Goal: Information Seeking & Learning: Learn about a topic

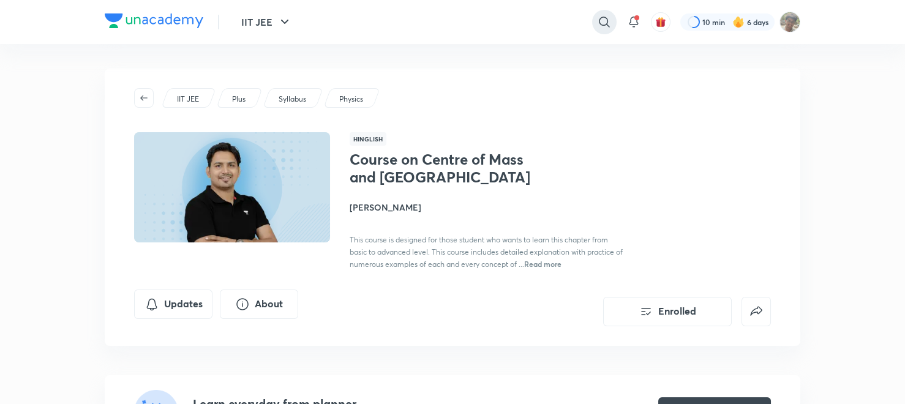
click at [595, 28] on div at bounding box center [604, 22] width 24 height 24
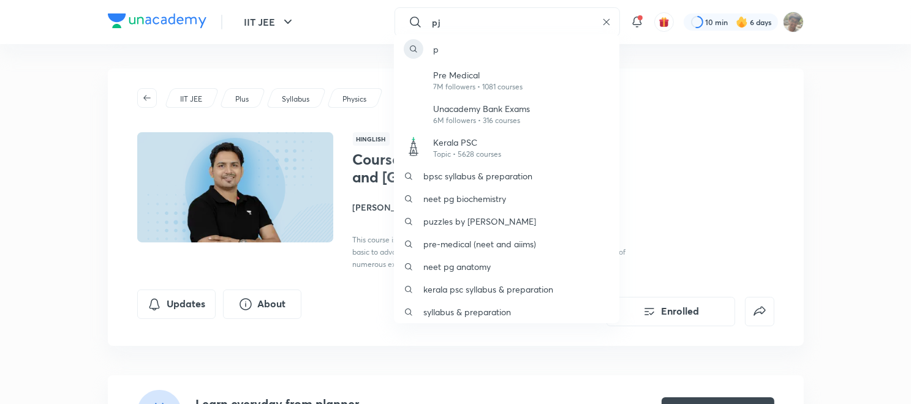
type input "pj"
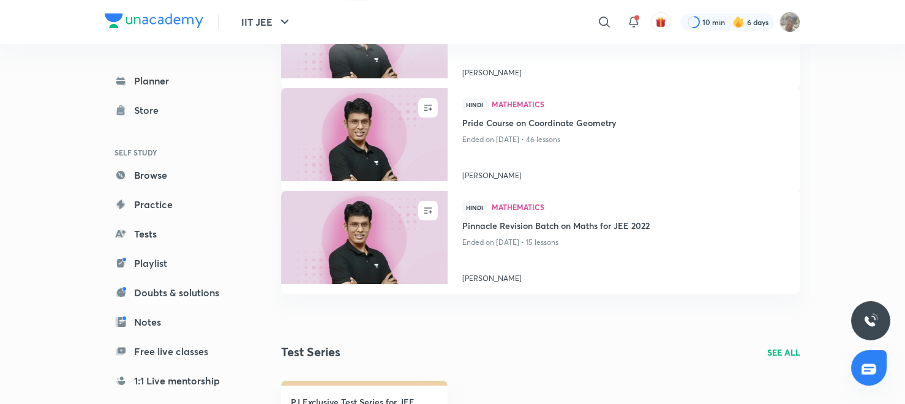
scroll to position [366, 0]
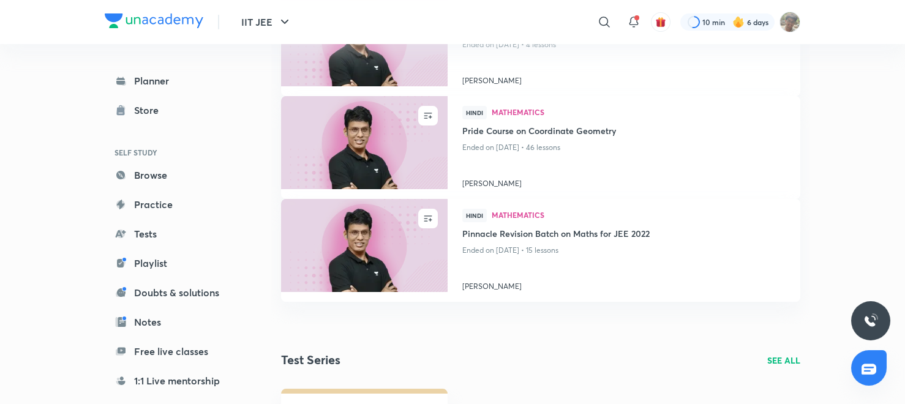
drag, startPoint x: 905, startPoint y: 140, endPoint x: 906, endPoint y: 167, distance: 27.0
click at [905, 167] on html "IIT JEE ​ 10 min 6 days Planner Store SELF STUDY Browse Practice Tests Playlist…" at bounding box center [452, 277] width 905 height 1286
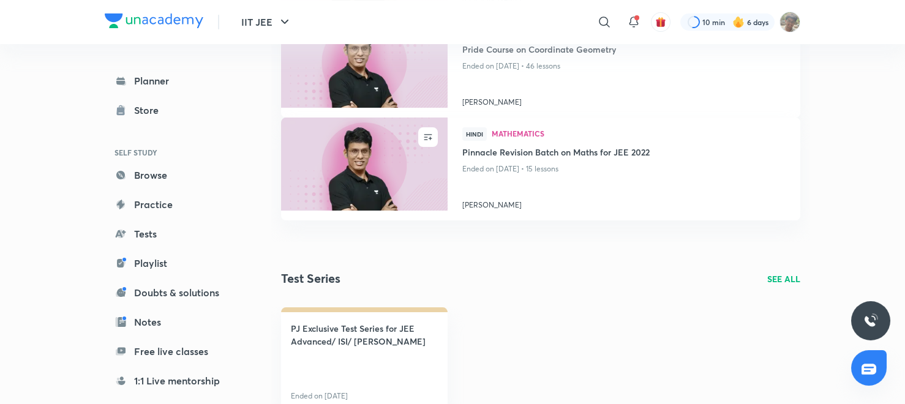
scroll to position [396, 0]
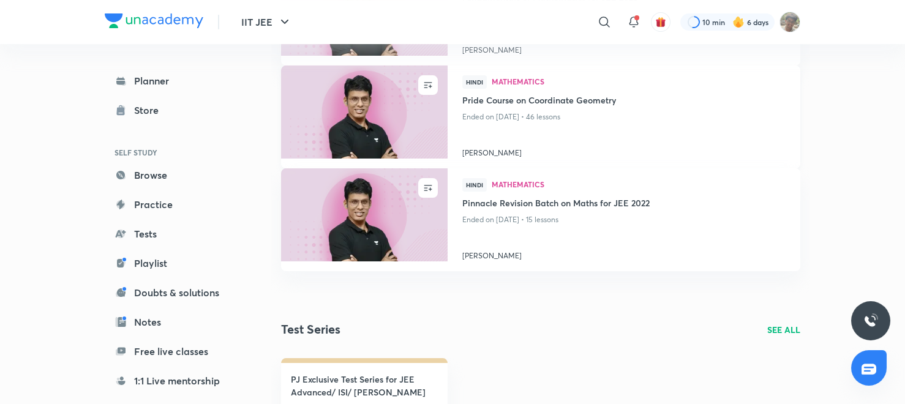
click at [470, 107] on h4 "Pride Course on Coordinate Geometry" at bounding box center [623, 101] width 323 height 15
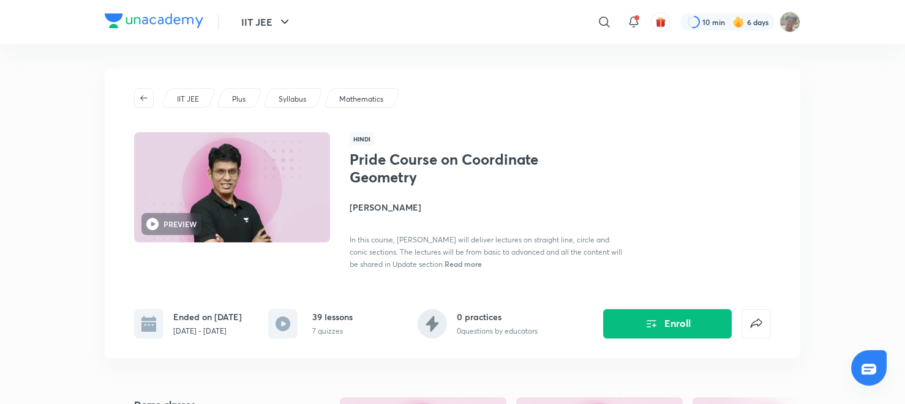
click at [870, 31] on header "IIT JEE ​ 10 min 6 days" at bounding box center [452, 22] width 905 height 44
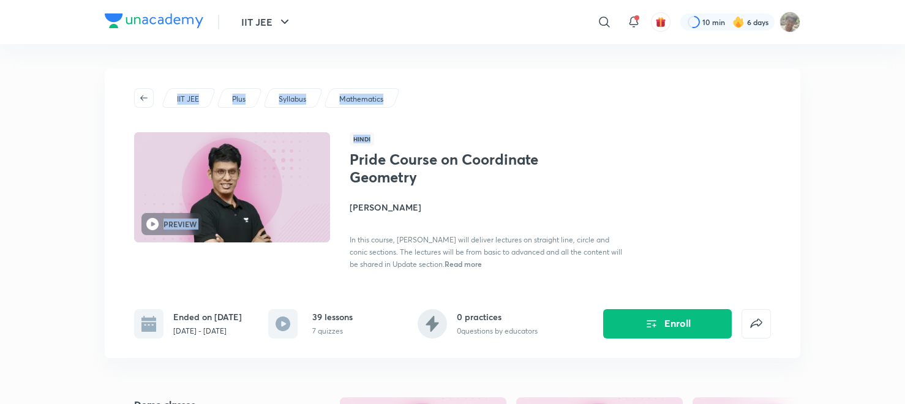
drag, startPoint x: 870, startPoint y: 31, endPoint x: 900, endPoint y: 146, distance: 119.7
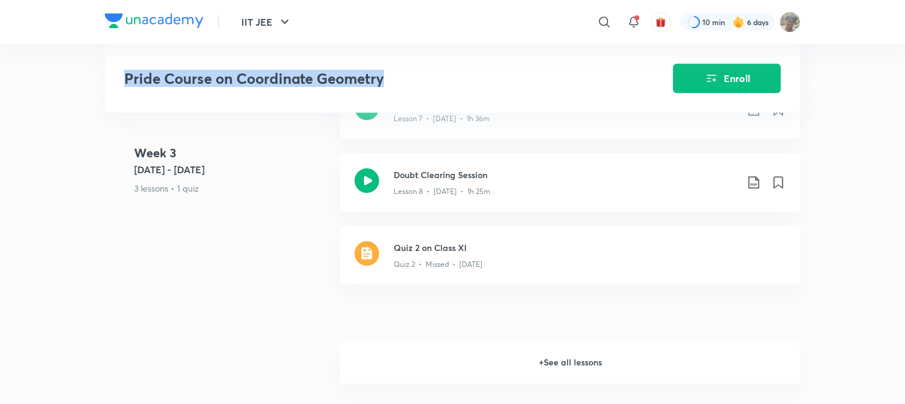
scroll to position [1215, 0]
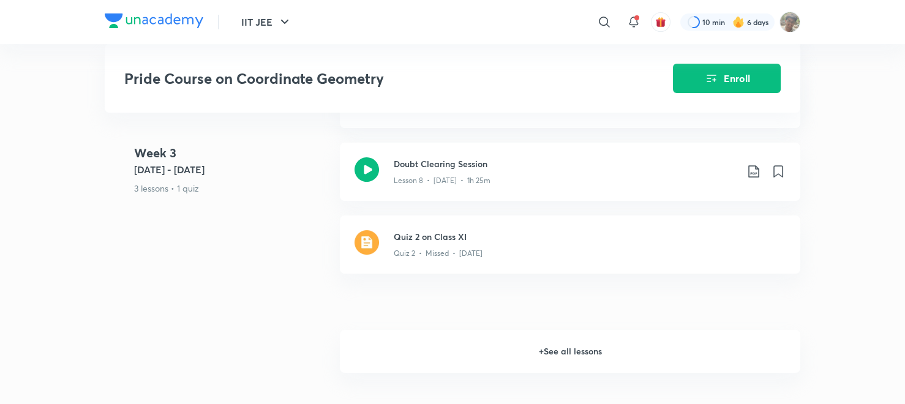
click at [510, 355] on h6 "+ See all lessons" at bounding box center [570, 351] width 461 height 43
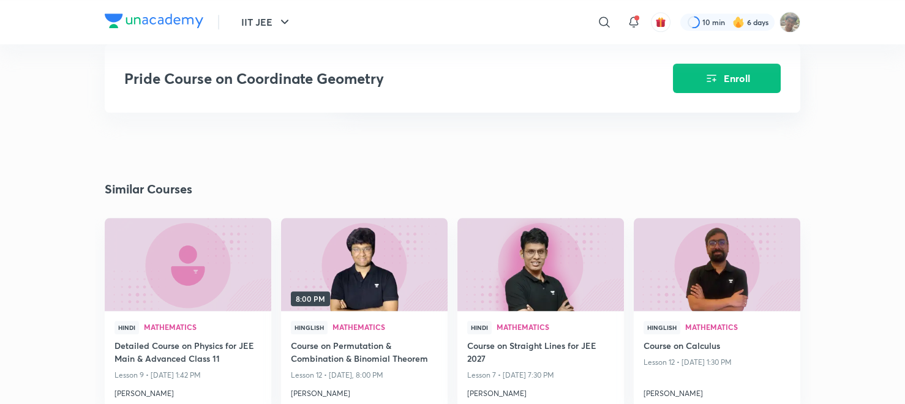
scroll to position [4754, 0]
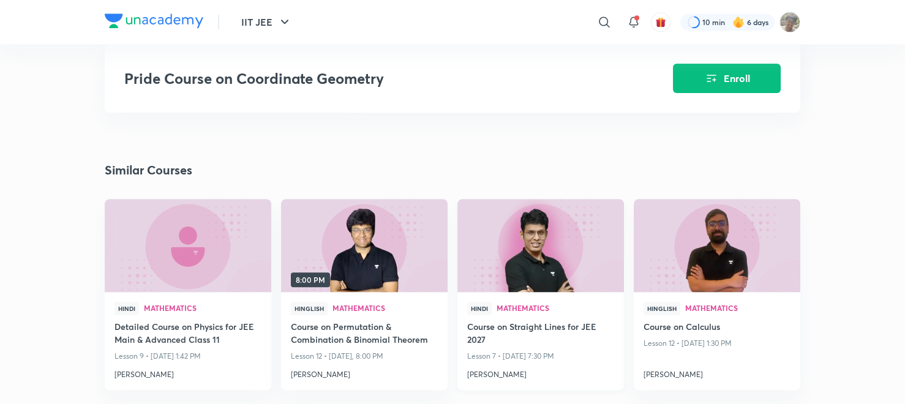
click at [530, 337] on h4 "Course on Straight Lines for JEE 2027" at bounding box center [540, 334] width 147 height 28
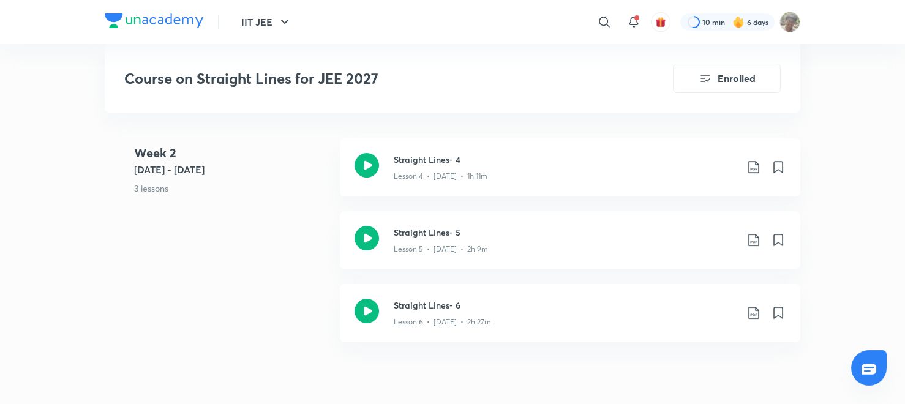
scroll to position [916, 0]
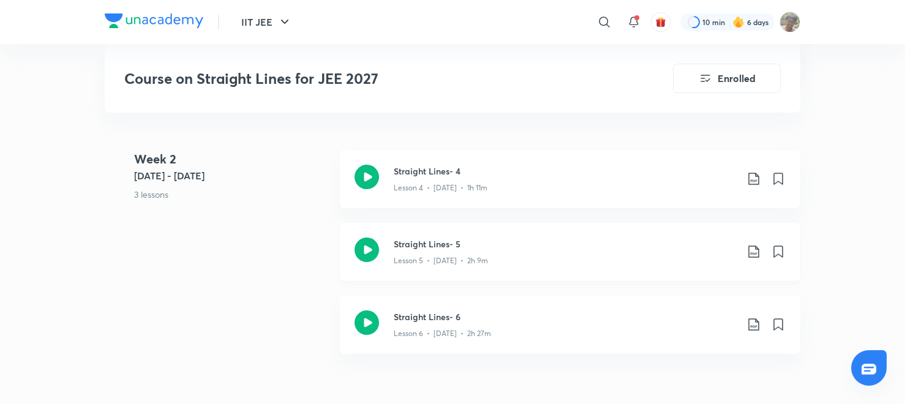
click at [376, 238] on icon at bounding box center [367, 250] width 24 height 24
click at [364, 311] on icon at bounding box center [367, 323] width 24 height 24
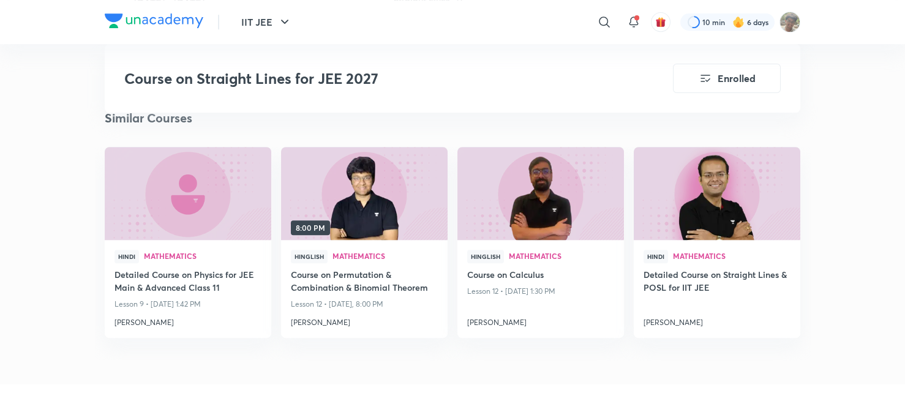
scroll to position [1717, 0]
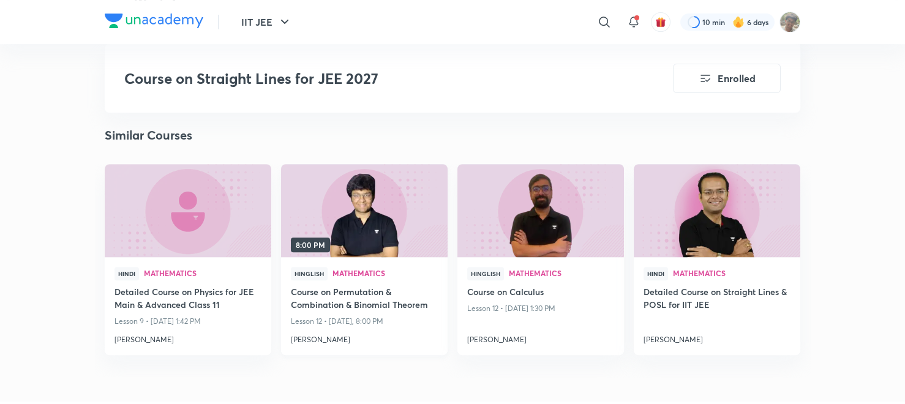
click at [377, 285] on h4 "Course on Permutation & Combination & Binomial Theorem" at bounding box center [364, 299] width 147 height 28
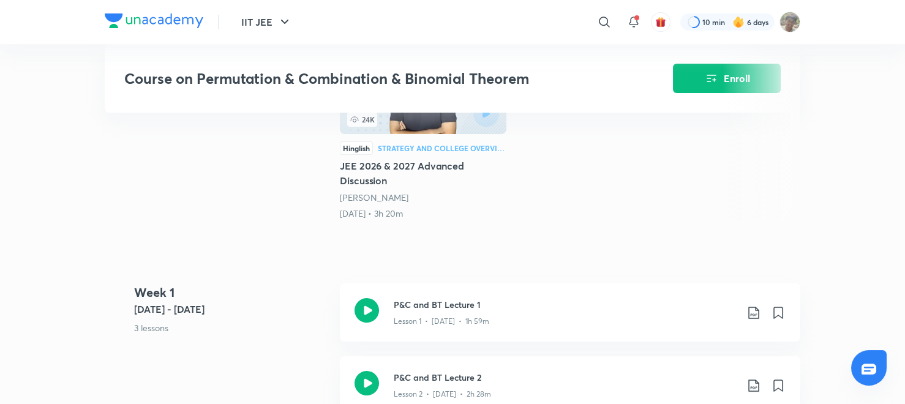
scroll to position [378, 0]
click at [384, 298] on div "P&C and BT Lecture 1 Lesson 1 • [DATE] • 1h 59m" at bounding box center [570, 311] width 461 height 58
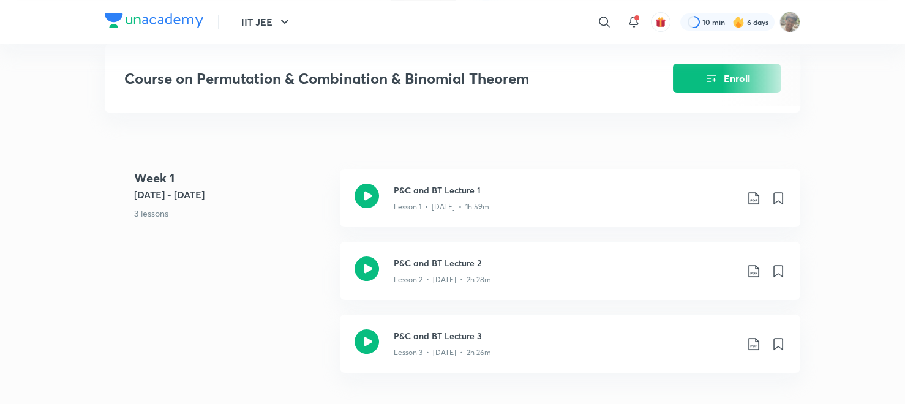
scroll to position [485, 0]
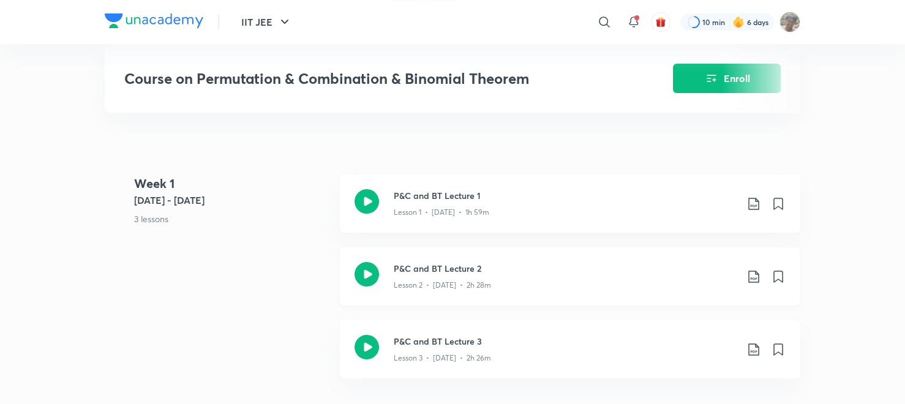
click at [374, 271] on icon at bounding box center [367, 274] width 24 height 24
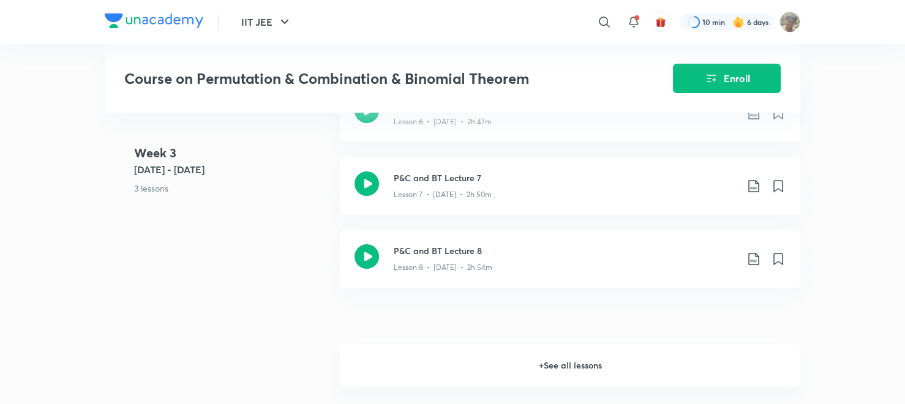
scroll to position [1093, 0]
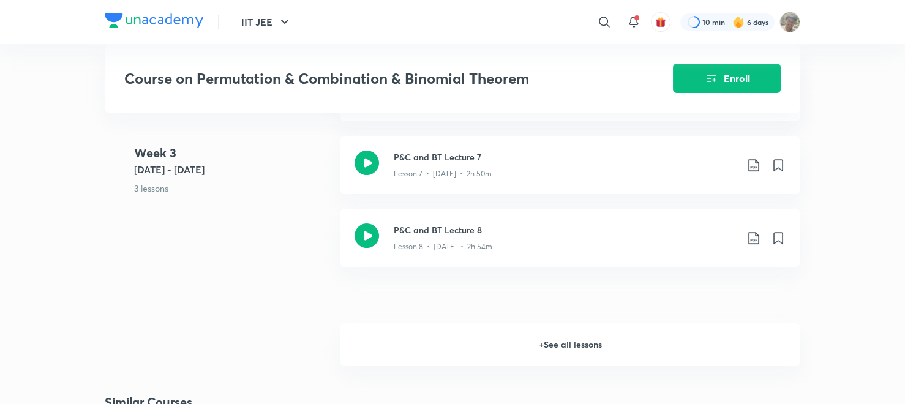
click at [644, 340] on h6 "+ See all lessons" at bounding box center [570, 344] width 461 height 43
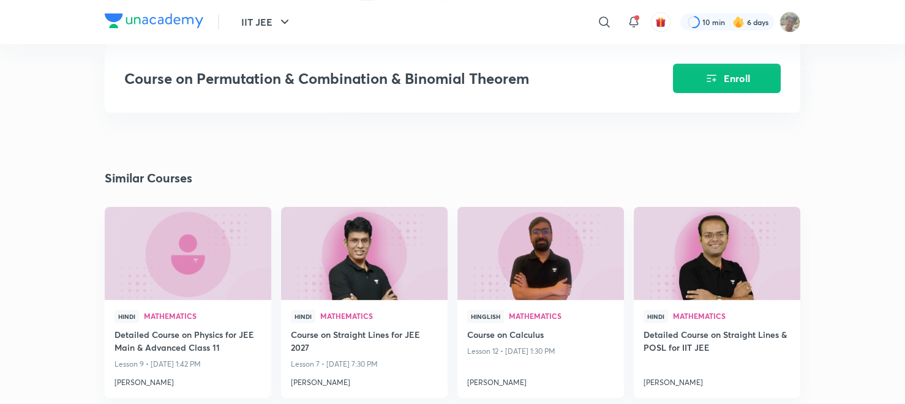
scroll to position [1612, 0]
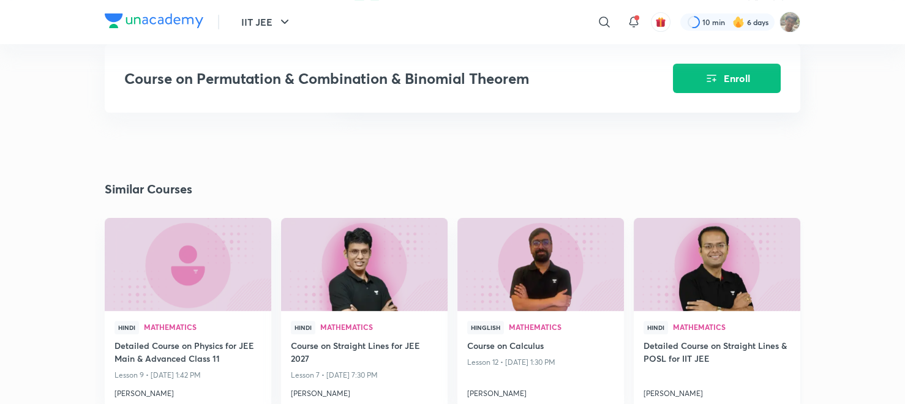
click at [750, 339] on h4 "Detailed Course on Straight Lines & POSL for IIT JEE" at bounding box center [717, 353] width 147 height 28
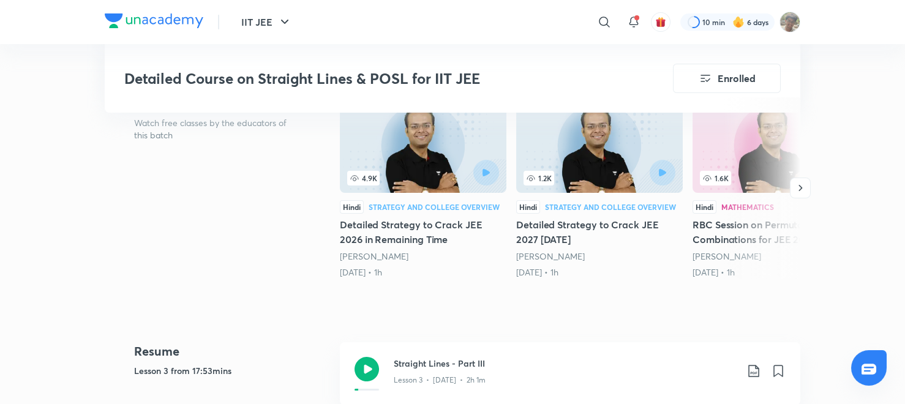
scroll to position [352, 0]
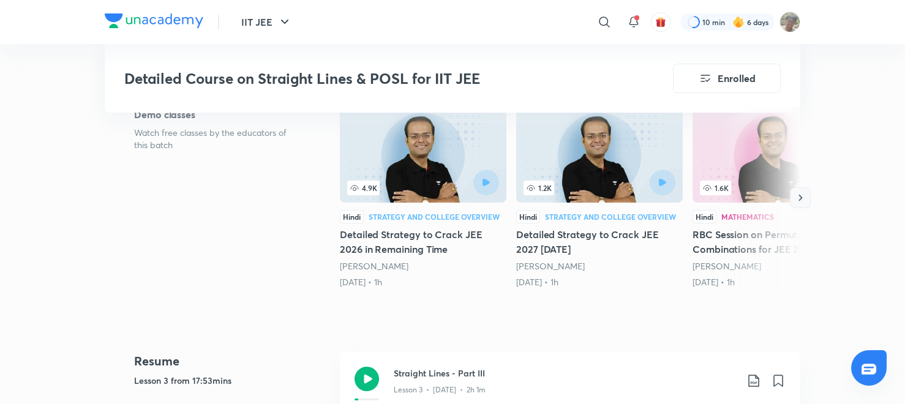
click at [800, 196] on icon "button" at bounding box center [800, 198] width 12 height 12
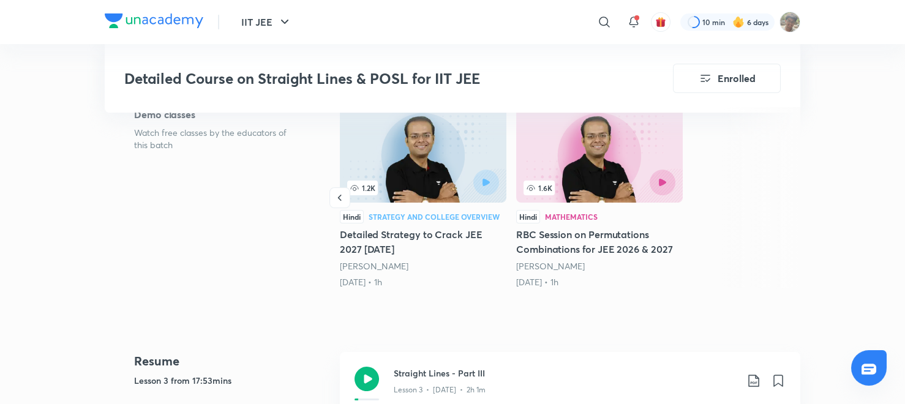
click at [637, 159] on img at bounding box center [599, 155] width 167 height 96
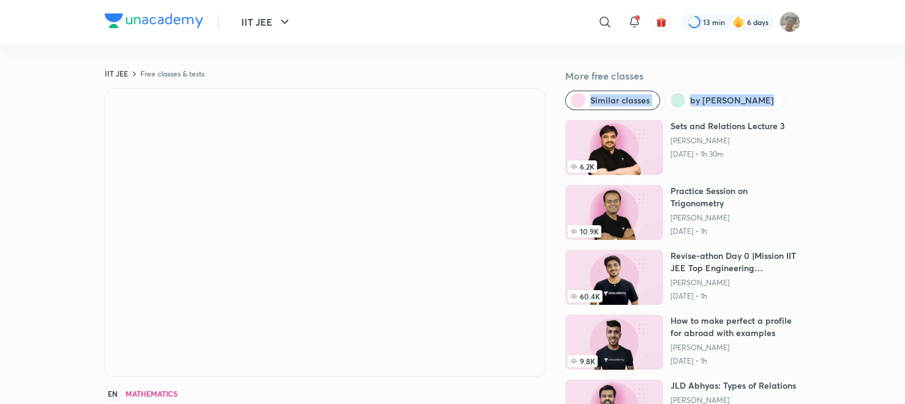
drag, startPoint x: 903, startPoint y: 80, endPoint x: 909, endPoint y: 101, distance: 21.5
click at [603, 25] on icon at bounding box center [605, 22] width 10 height 10
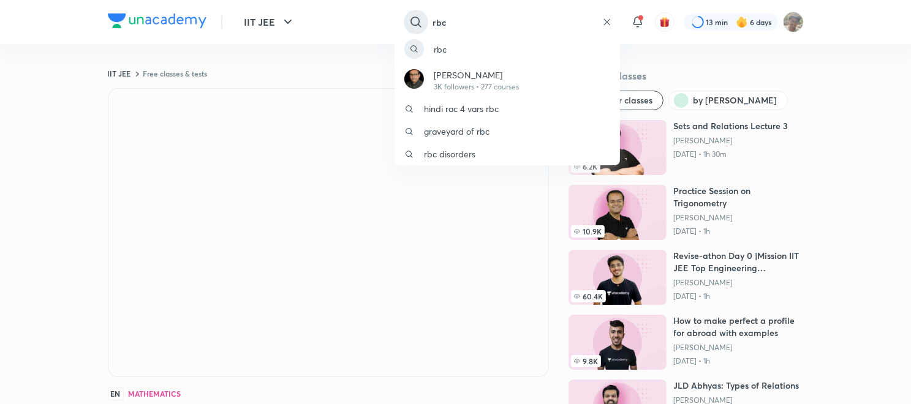
type input "rbc"
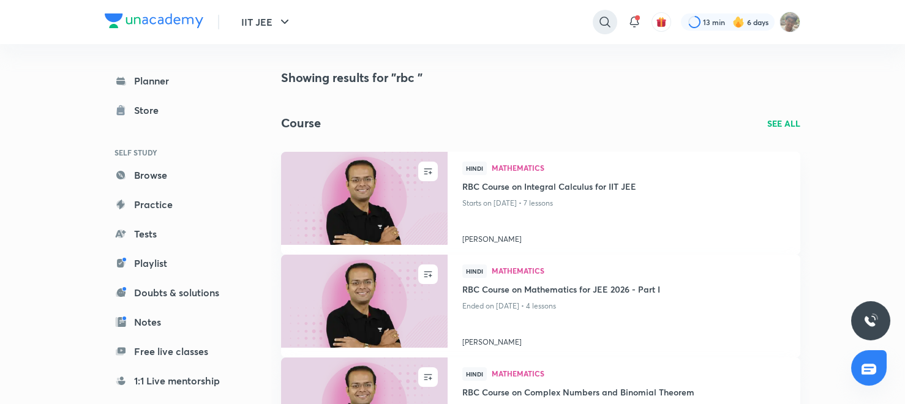
click at [600, 26] on icon at bounding box center [605, 22] width 15 height 15
type input "rbc pnc"
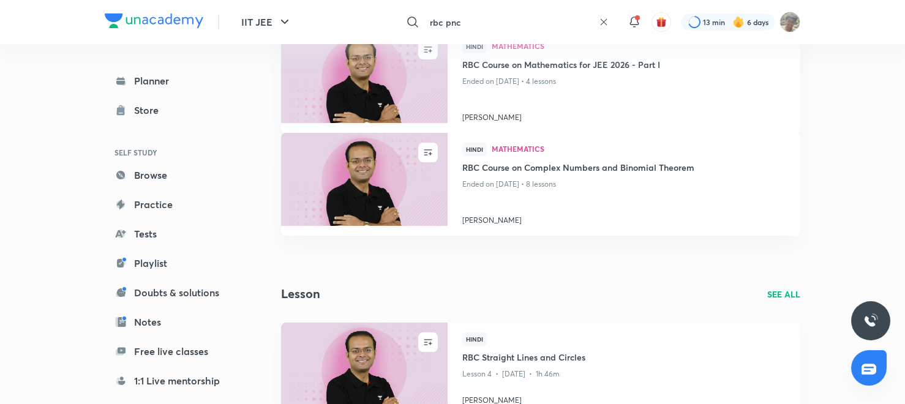
scroll to position [247, 0]
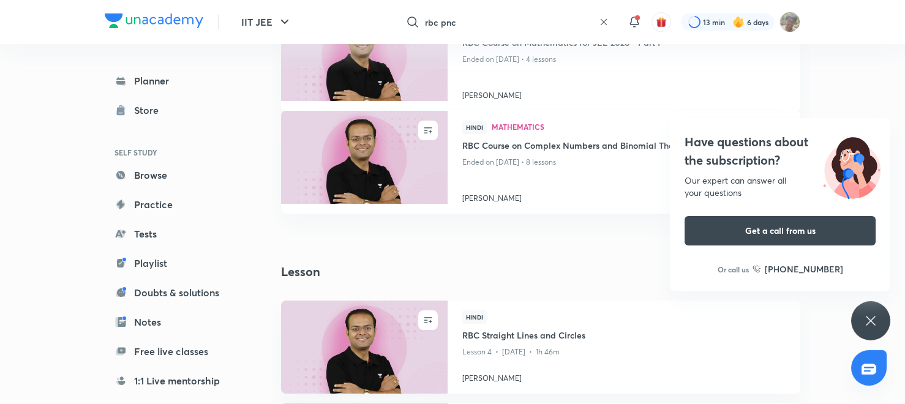
click at [875, 317] on icon at bounding box center [870, 320] width 9 height 9
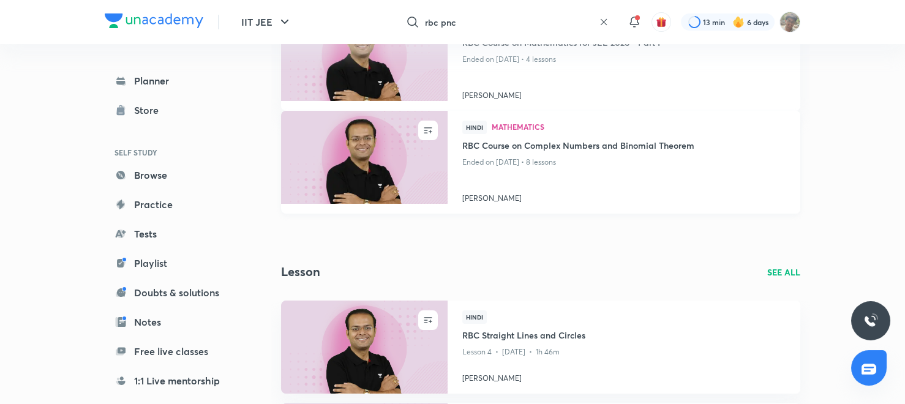
click at [642, 129] on span "Mathematics" at bounding box center [639, 126] width 294 height 7
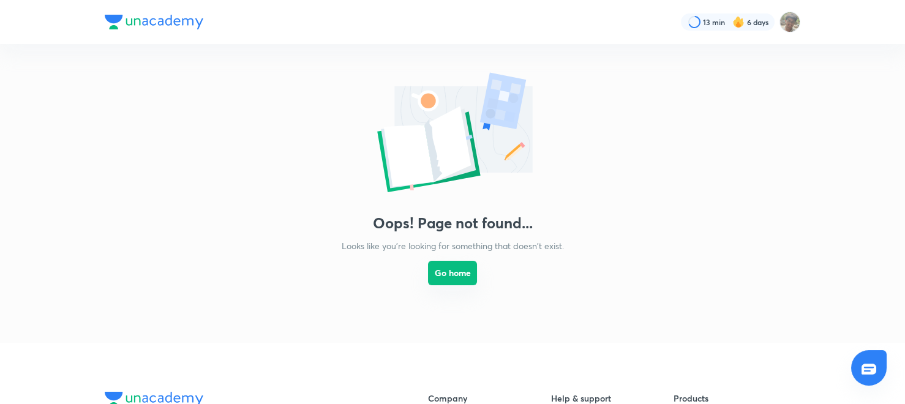
click at [463, 285] on link "Go home" at bounding box center [452, 285] width 49 height 66
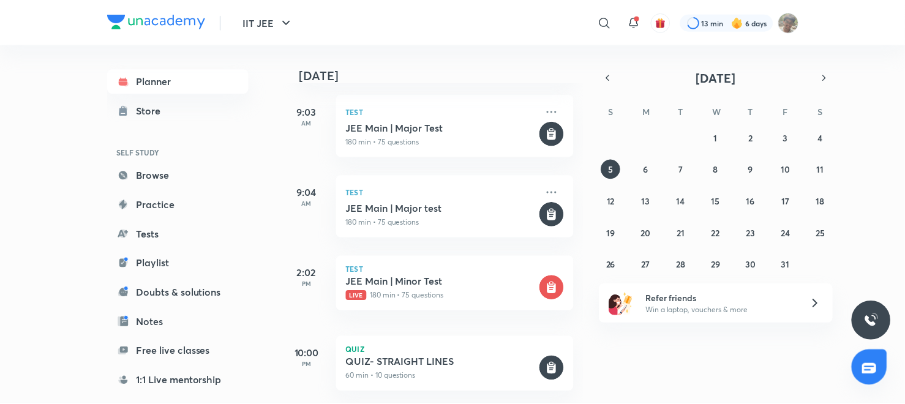
scroll to position [83, 0]
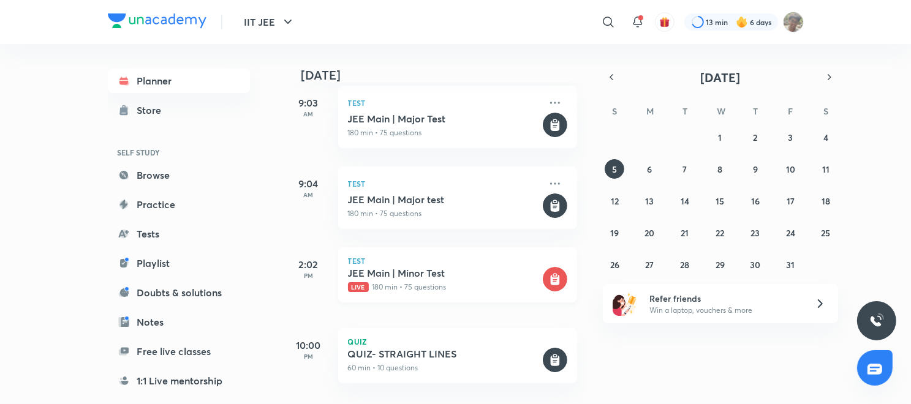
click at [483, 282] on p "Live 180 min • 75 questions" at bounding box center [444, 287] width 192 height 11
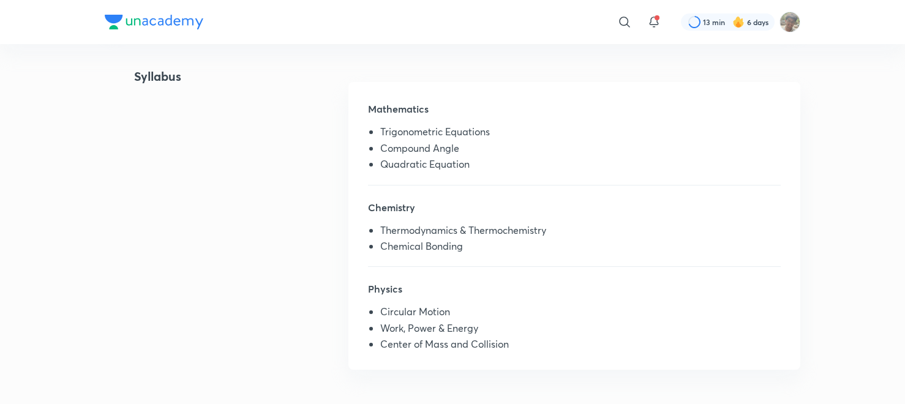
scroll to position [273, 0]
